Goal: Information Seeking & Learning: Learn about a topic

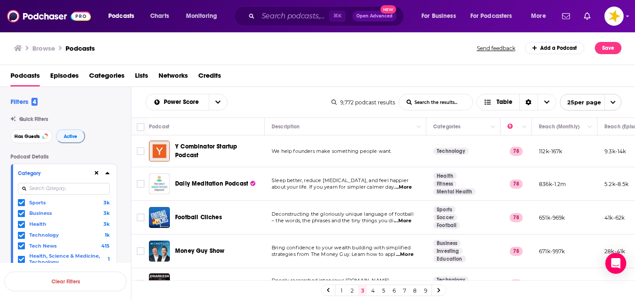
scroll to position [200, 0]
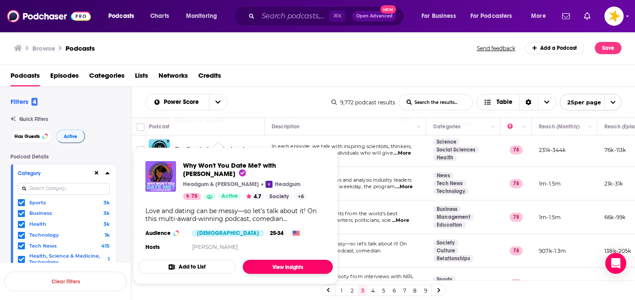
click at [286, 260] on link "View Insights" at bounding box center [288, 267] width 90 height 14
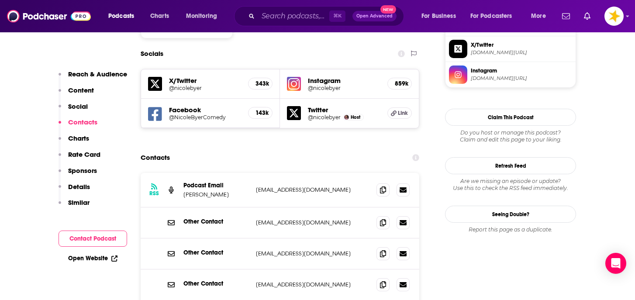
scroll to position [784, 0]
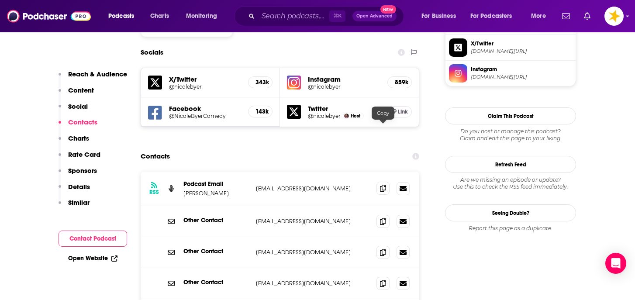
click at [380, 185] on icon at bounding box center [383, 188] width 6 height 7
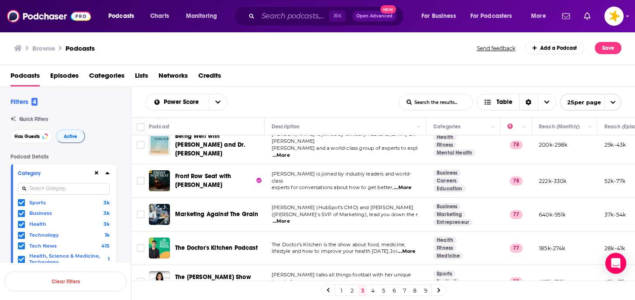
scroll to position [508, 0]
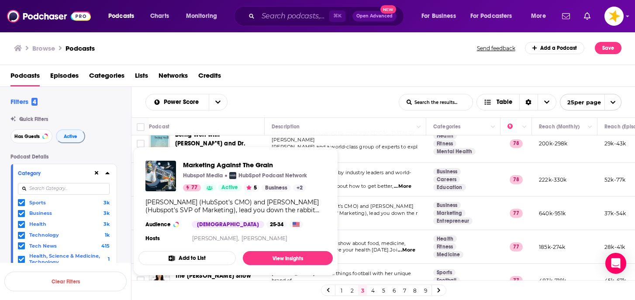
click at [229, 205] on div "Kipp Bodnar (HubSpot’s CMO) and Kieran Flanagan (Hubspot's SVP of Marketing), l…" at bounding box center [235, 206] width 180 height 16
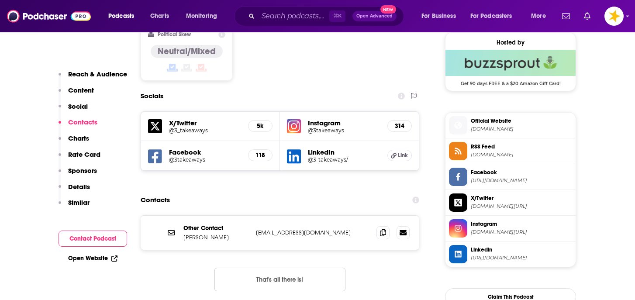
scroll to position [707, 0]
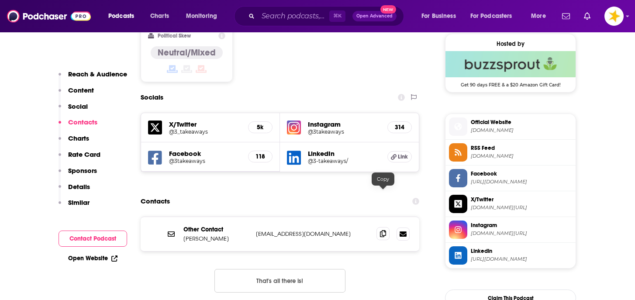
click at [382, 230] on icon at bounding box center [383, 233] width 6 height 7
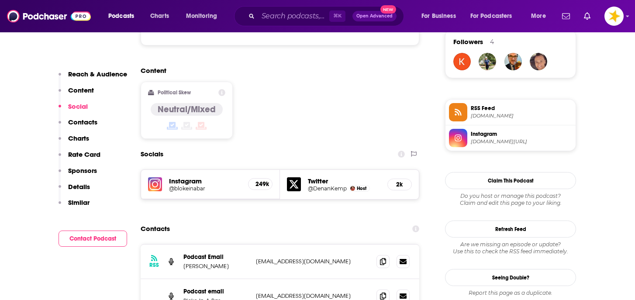
scroll to position [643, 0]
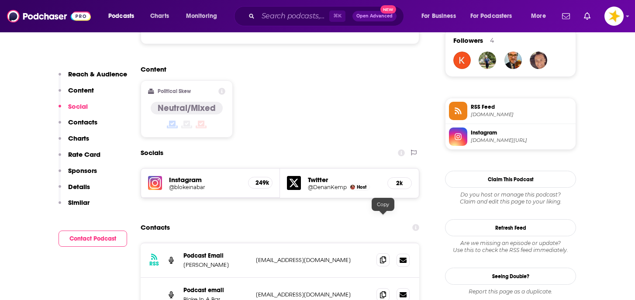
click at [382, 256] on icon at bounding box center [383, 259] width 6 height 7
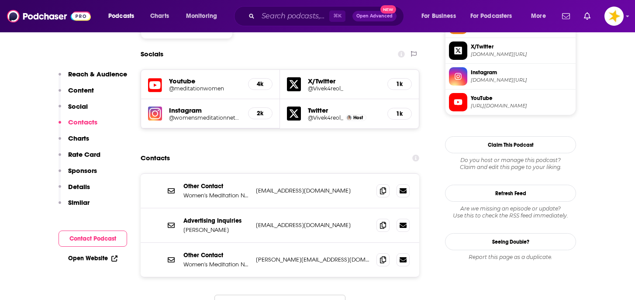
scroll to position [760, 0]
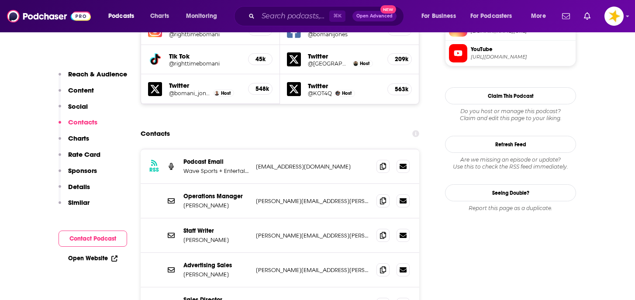
scroll to position [856, 0]
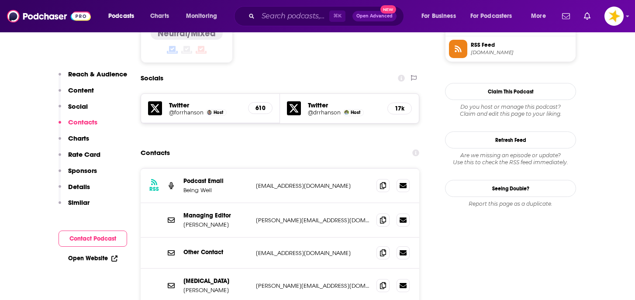
scroll to position [733, 0]
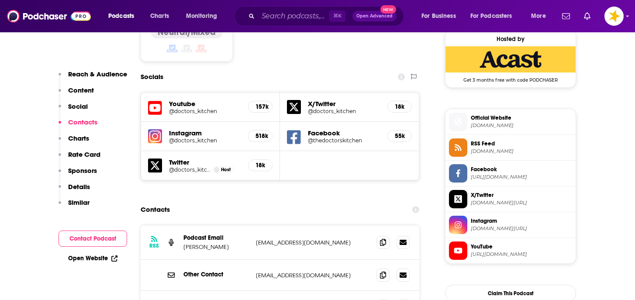
scroll to position [713, 0]
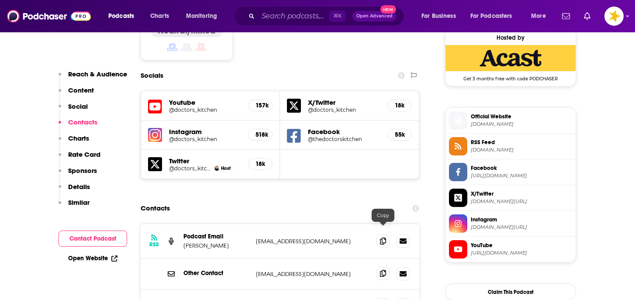
click at [384, 270] on icon at bounding box center [383, 273] width 6 height 7
